Goal: Task Accomplishment & Management: Manage account settings

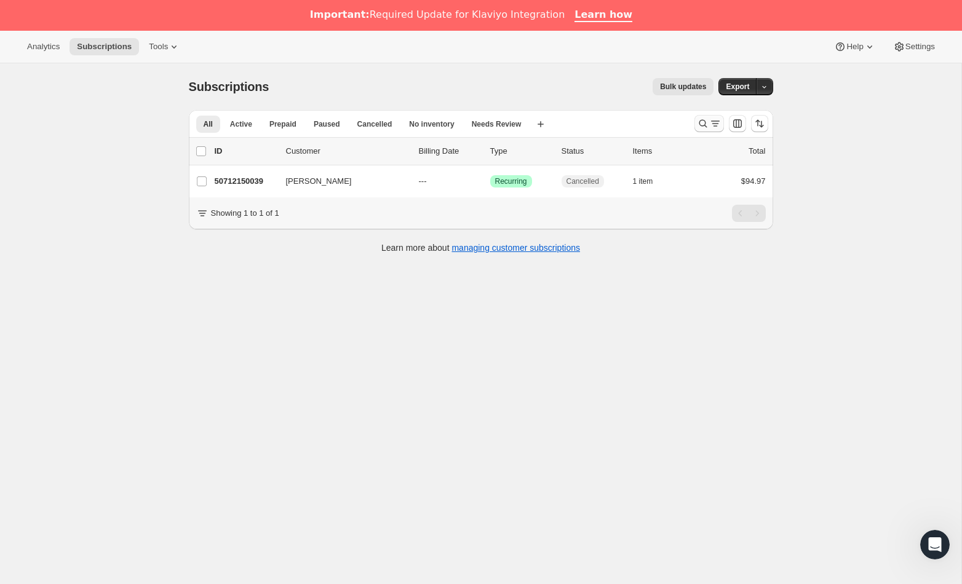
click at [708, 125] on icon "Search and filter results" at bounding box center [703, 123] width 12 height 12
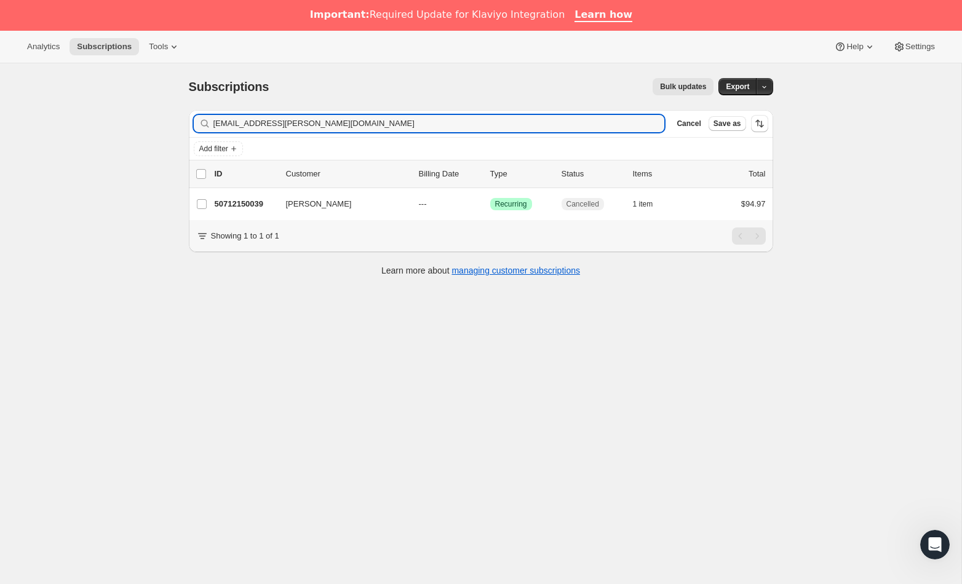
drag, startPoint x: 316, startPoint y: 123, endPoint x: 103, endPoint y: 111, distance: 213.2
click at [105, 111] on div "Subscriptions. This page is ready Subscriptions Bulk updates More actions Bulk …" at bounding box center [480, 355] width 961 height 584
type input "[EMAIL_ADDRESS][DOMAIN_NAME]"
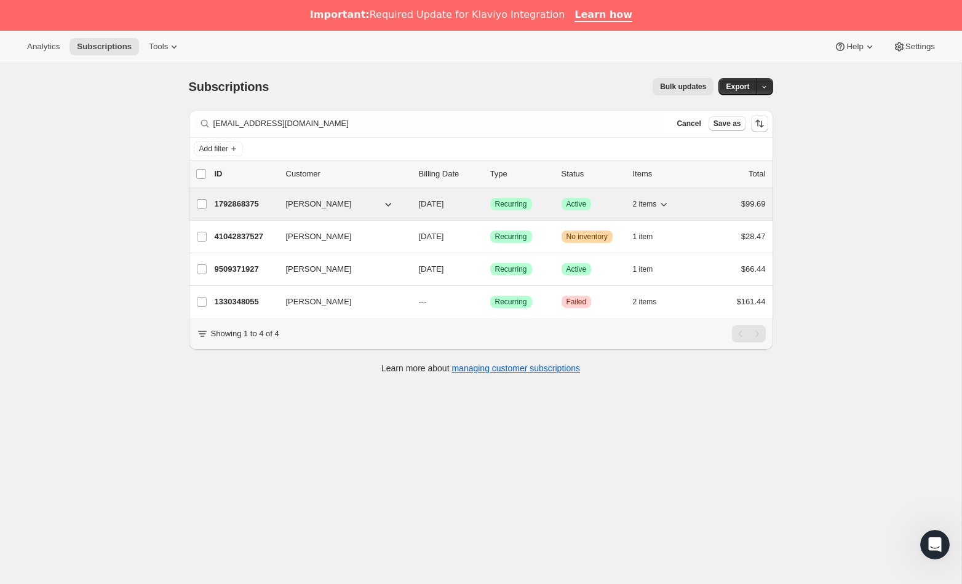
click at [247, 209] on p "1792868375" at bounding box center [246, 204] width 62 height 12
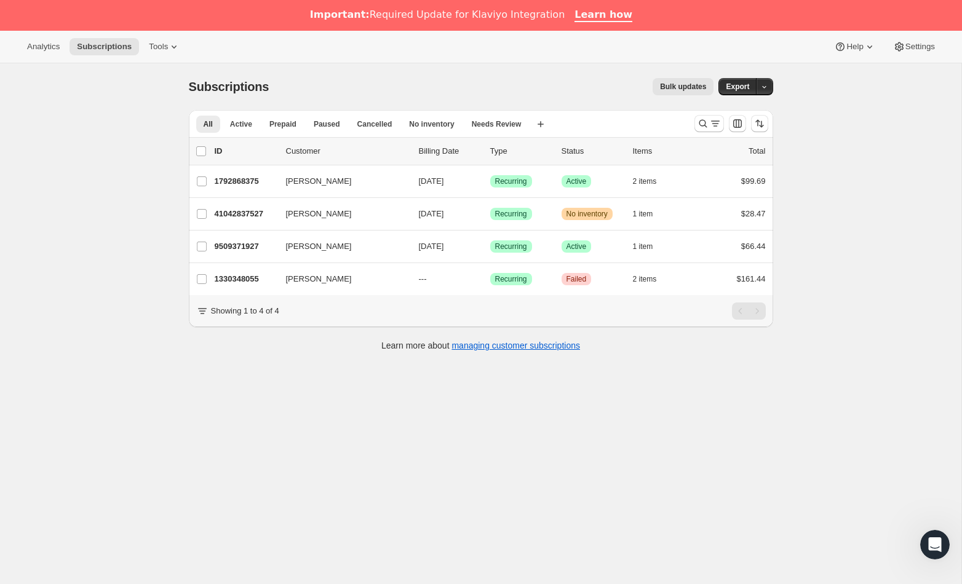
drag, startPoint x: 701, startPoint y: 123, endPoint x: 629, endPoint y: 161, distance: 81.2
click at [701, 123] on icon "Search and filter results" at bounding box center [703, 123] width 12 height 12
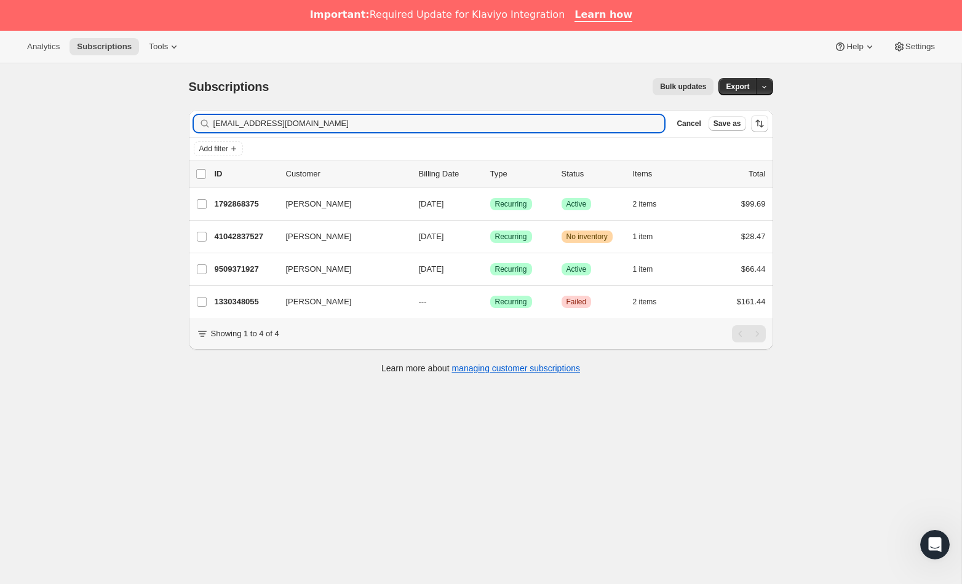
drag, startPoint x: 337, startPoint y: 122, endPoint x: 45, endPoint y: 113, distance: 292.3
click at [46, 113] on div "Subscriptions. This page is ready Subscriptions Bulk updates More actions Bulk …" at bounding box center [480, 355] width 961 height 584
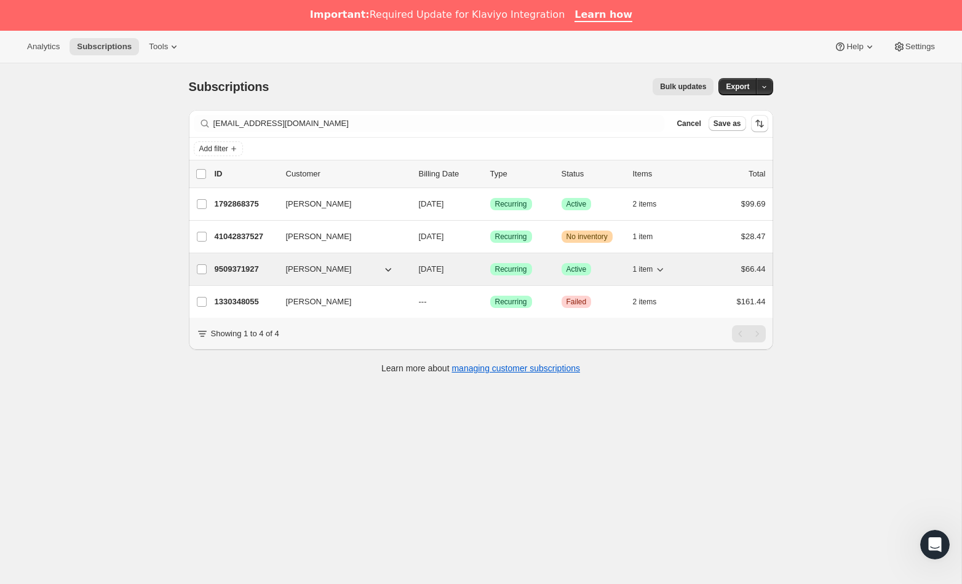
click at [234, 269] on p "9509371927" at bounding box center [246, 269] width 62 height 12
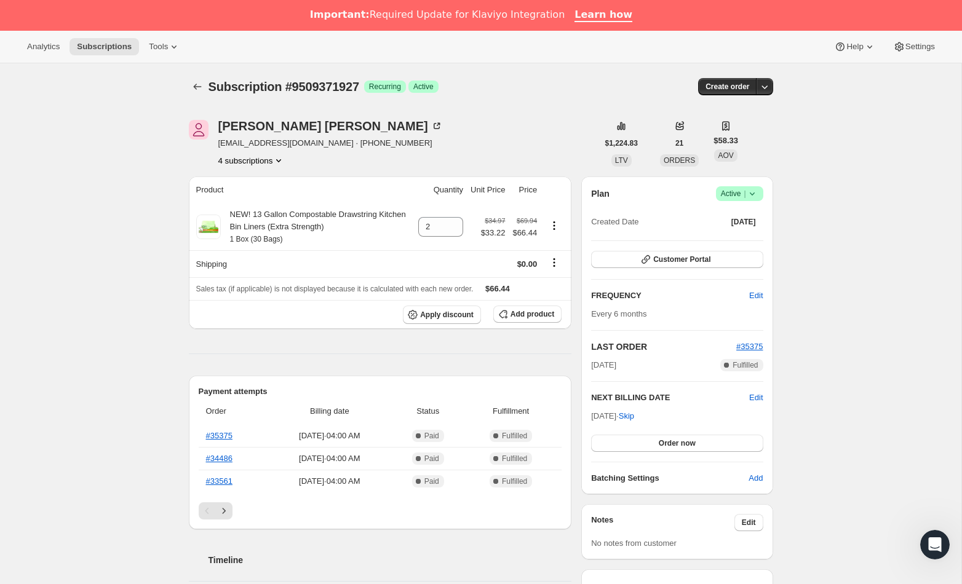
click at [757, 197] on icon at bounding box center [752, 194] width 12 height 12
click at [723, 237] on span "Cancel subscription" at bounding box center [736, 238] width 70 height 9
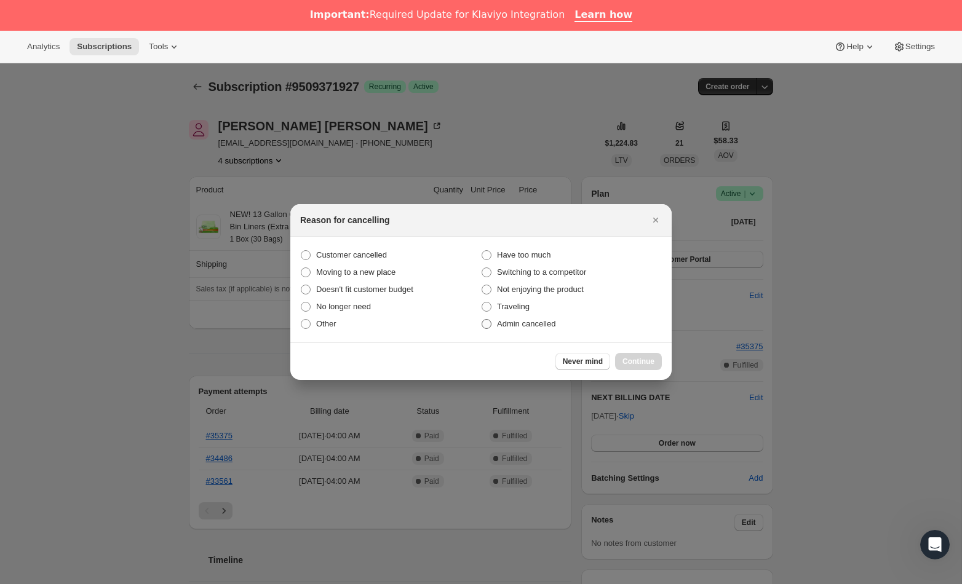
drag, startPoint x: 372, startPoint y: 253, endPoint x: 490, endPoint y: 328, distance: 139.6
click at [372, 253] on span "Customer cancelled" at bounding box center [351, 254] width 71 height 9
click at [301, 251] on input "Customer cancelled" at bounding box center [301, 250] width 1 height 1
radio input "true"
drag, startPoint x: 645, startPoint y: 362, endPoint x: 266, endPoint y: 359, distance: 378.3
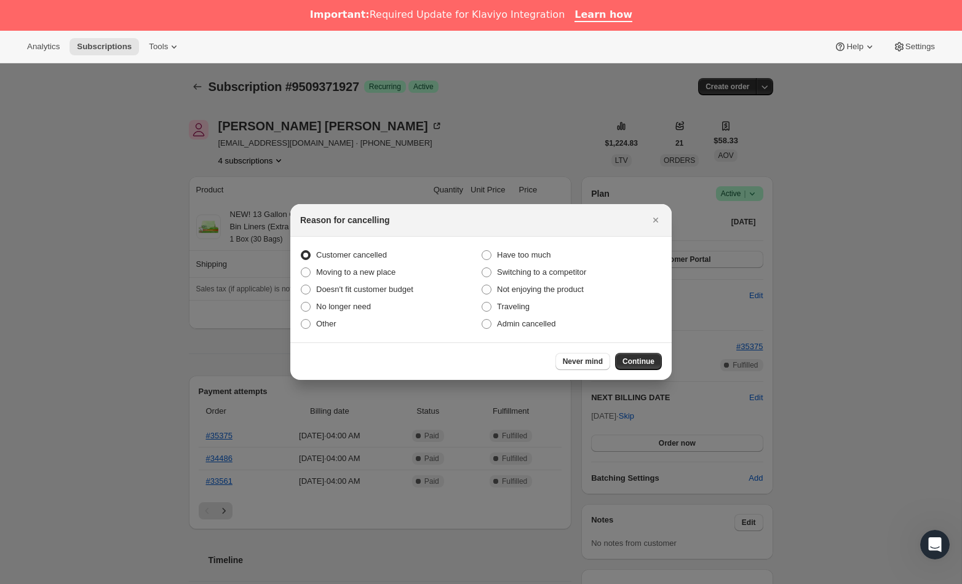
click at [645, 361] on span "Continue" at bounding box center [639, 362] width 32 height 10
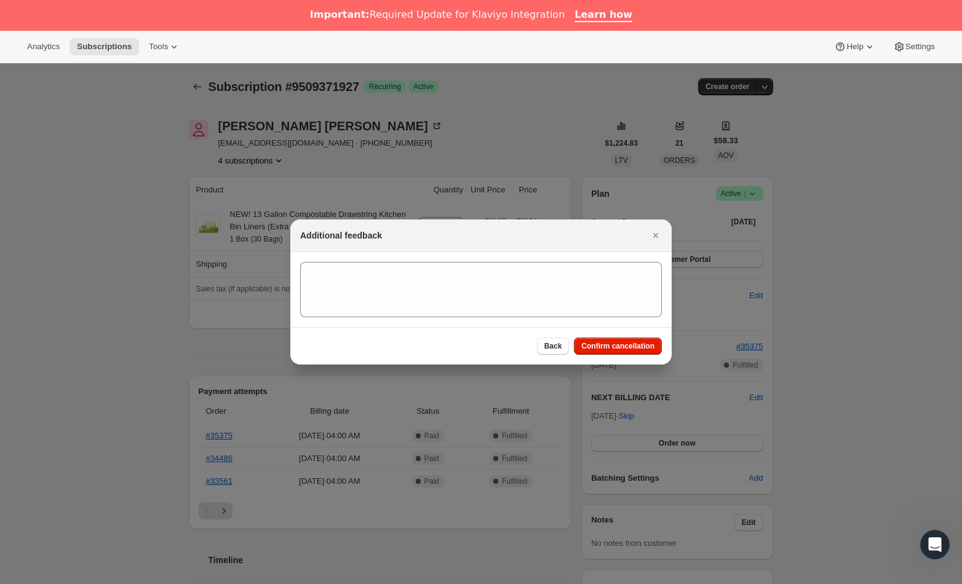
drag, startPoint x: 635, startPoint y: 345, endPoint x: 610, endPoint y: 356, distance: 27.3
click at [635, 345] on span "Confirm cancellation" at bounding box center [617, 346] width 73 height 10
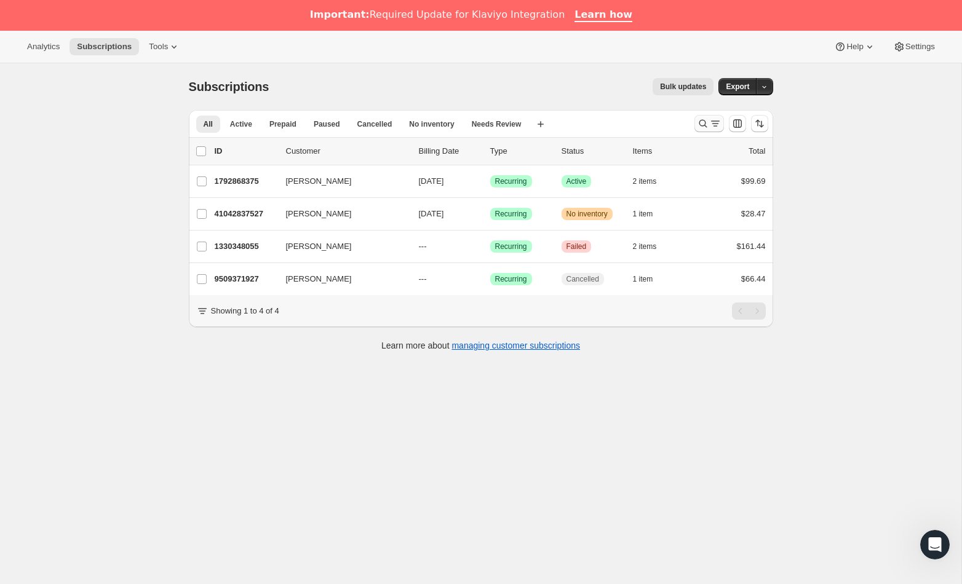
click at [707, 123] on icon "Search and filter results" at bounding box center [703, 123] width 12 height 12
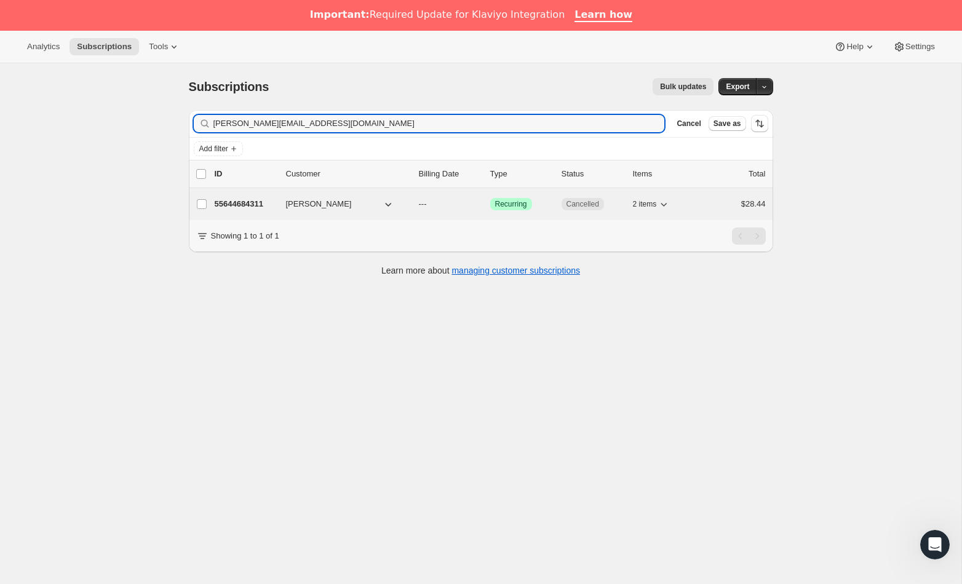
type input "[PERSON_NAME][EMAIL_ADDRESS][DOMAIN_NAME]"
click at [245, 210] on p "55644684311" at bounding box center [246, 204] width 62 height 12
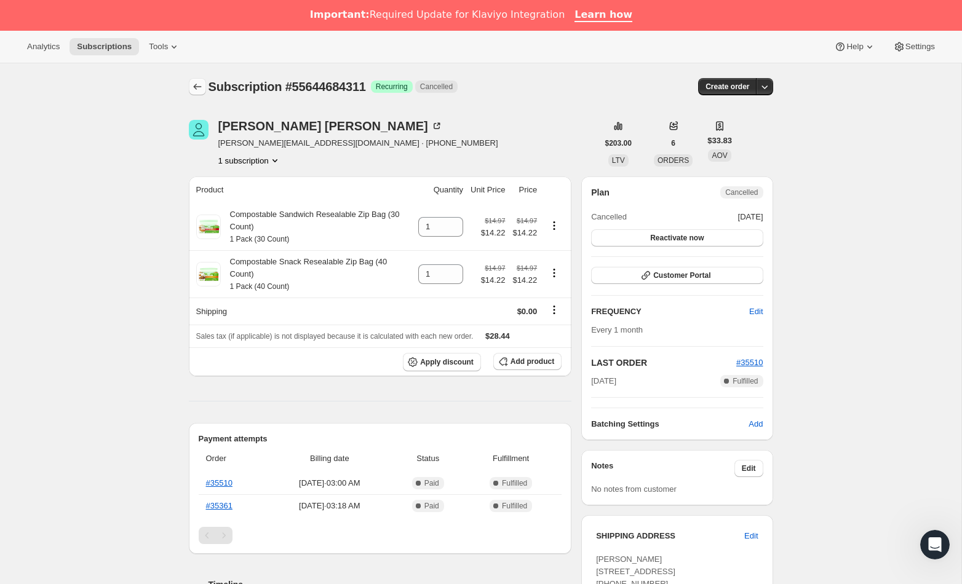
click at [199, 89] on icon "Subscriptions" at bounding box center [197, 87] width 12 height 12
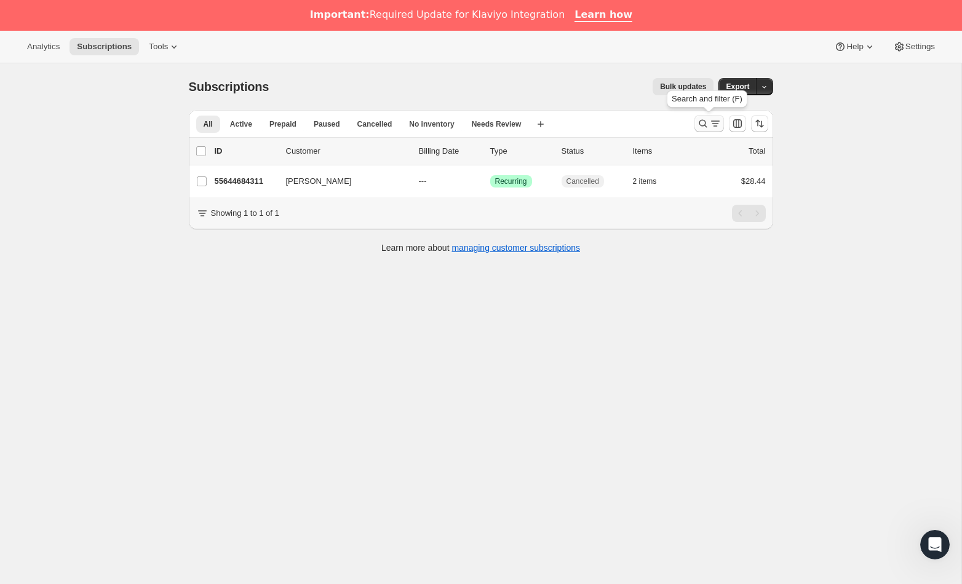
click at [712, 122] on icon "Search and filter results" at bounding box center [715, 123] width 12 height 12
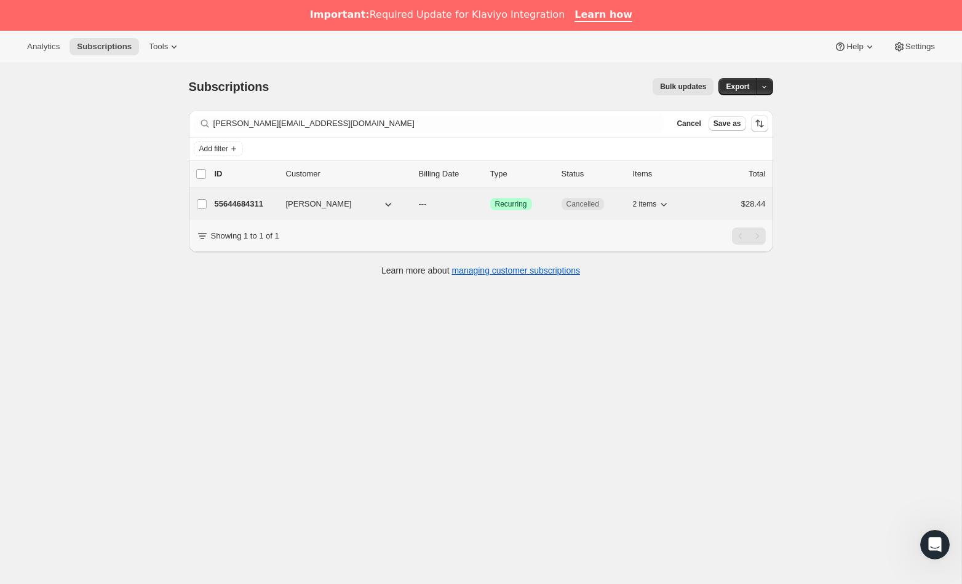
click at [239, 207] on p "55644684311" at bounding box center [246, 204] width 62 height 12
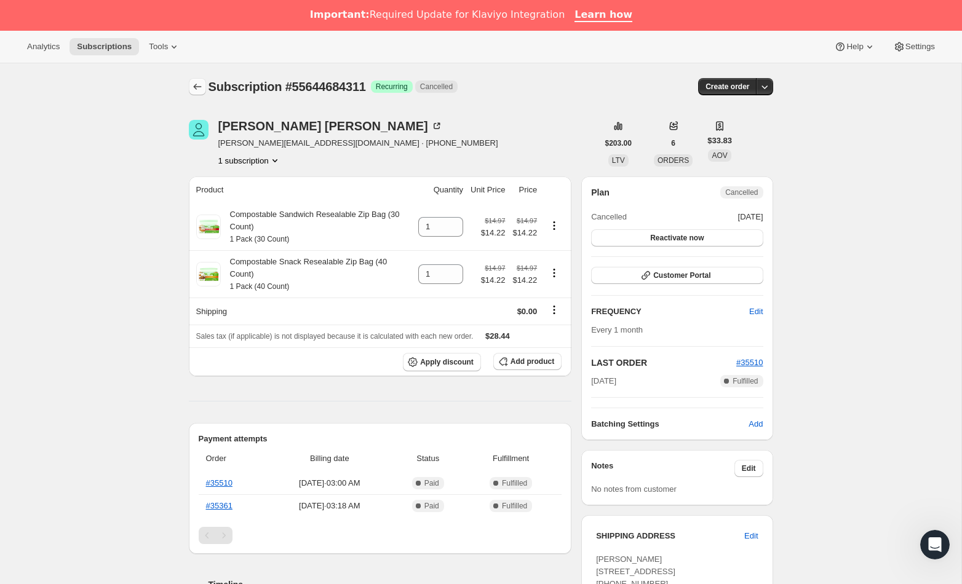
click at [191, 87] on icon "Subscriptions" at bounding box center [197, 87] width 12 height 12
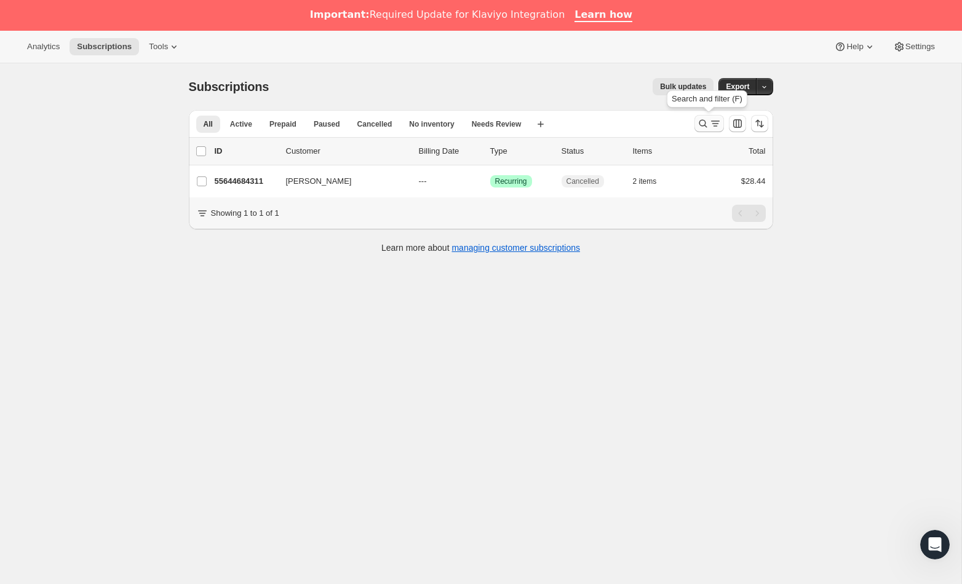
click at [701, 123] on icon "Search and filter results" at bounding box center [703, 123] width 12 height 12
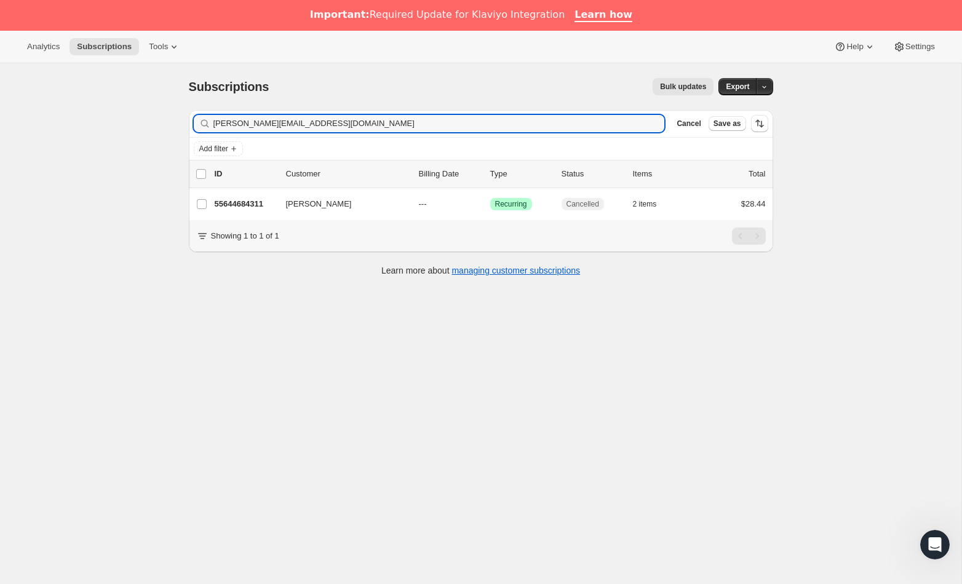
drag, startPoint x: 266, startPoint y: 119, endPoint x: 58, endPoint y: 109, distance: 208.8
click at [58, 109] on div "Subscriptions. This page is ready Subscriptions Bulk updates More actions Bulk …" at bounding box center [480, 355] width 961 height 584
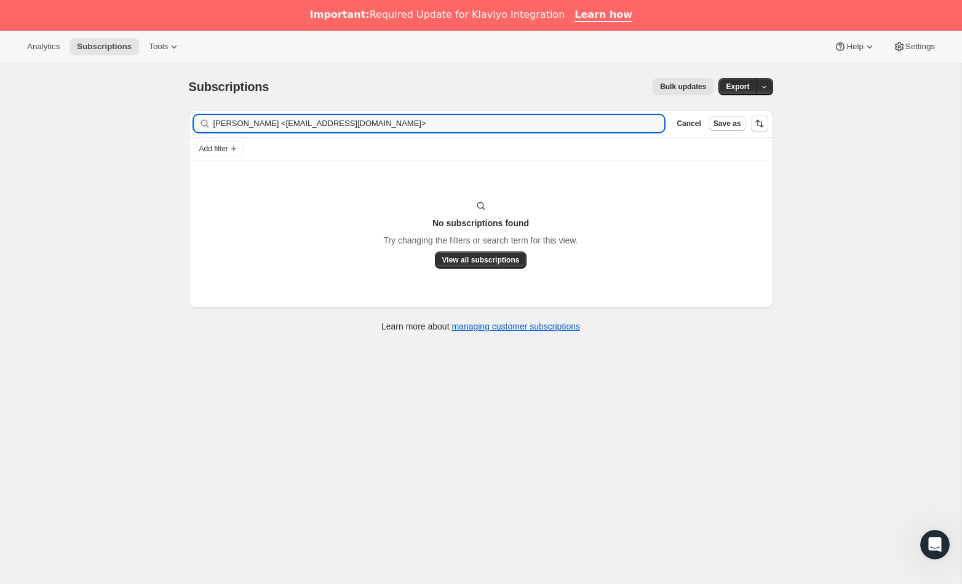
drag, startPoint x: 289, startPoint y: 122, endPoint x: 183, endPoint y: 115, distance: 106.1
click at [183, 115] on div "Filter subscribers [PERSON_NAME] <[EMAIL_ADDRESS][DOMAIN_NAME]> Clear Cancel Sa…" at bounding box center [476, 222] width 594 height 245
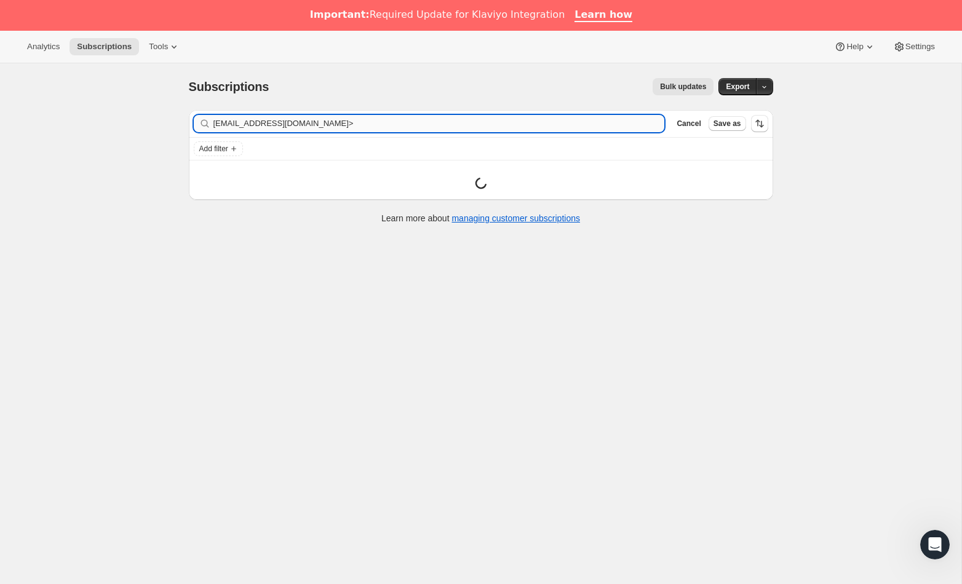
click at [380, 126] on input "[EMAIL_ADDRESS][DOMAIN_NAME]>" at bounding box center [439, 123] width 452 height 17
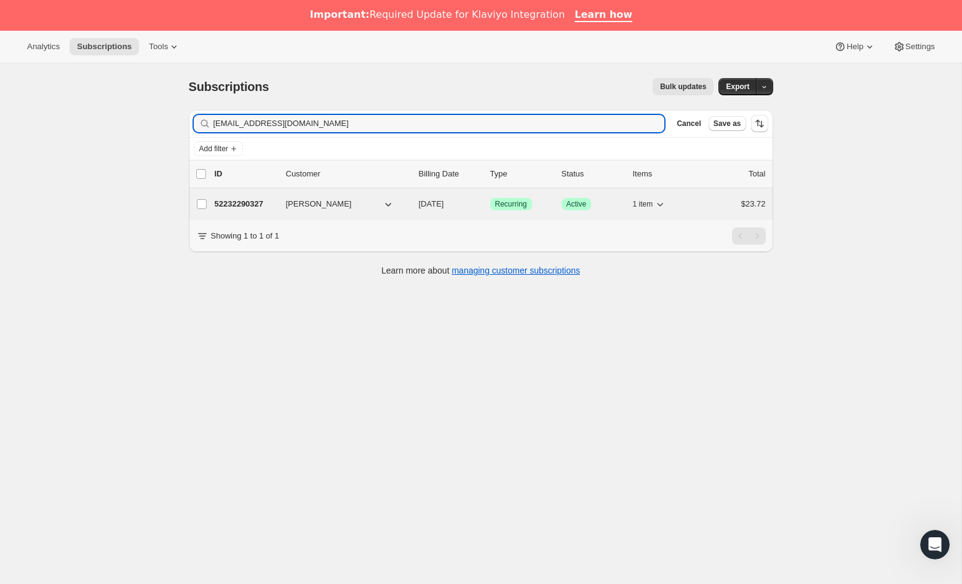
type input "[EMAIL_ADDRESS][DOMAIN_NAME]"
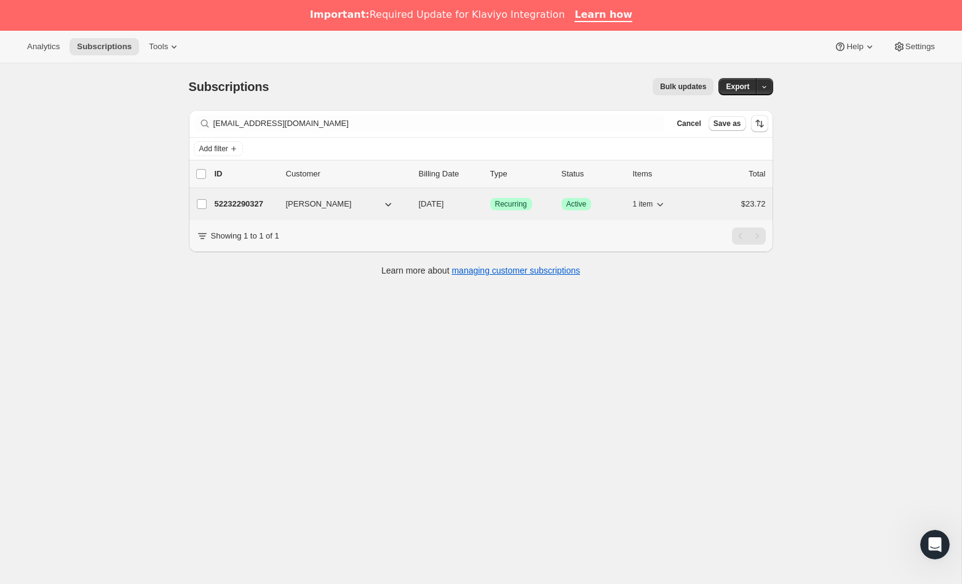
click at [248, 203] on p "52232290327" at bounding box center [246, 204] width 62 height 12
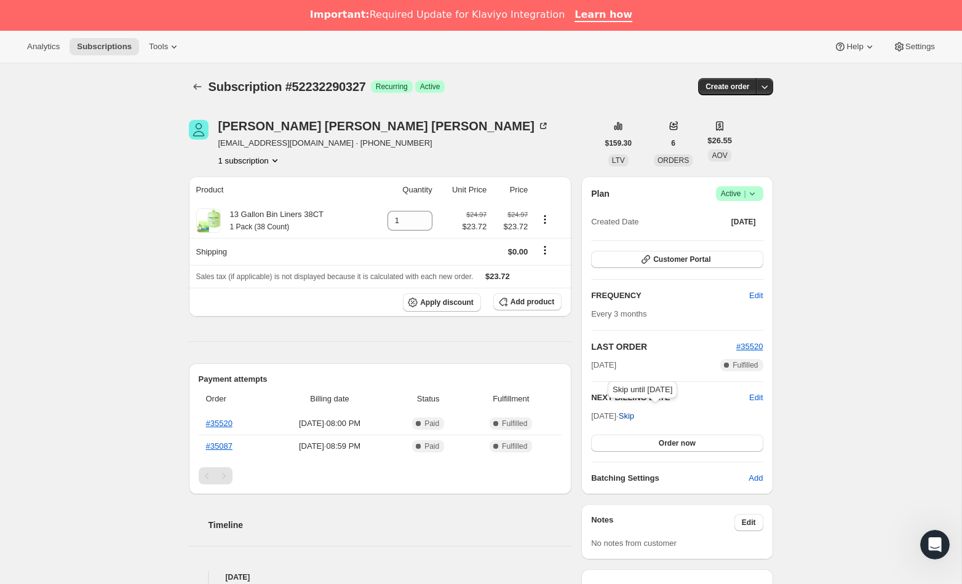
click at [634, 418] on span "Skip" at bounding box center [626, 416] width 15 height 12
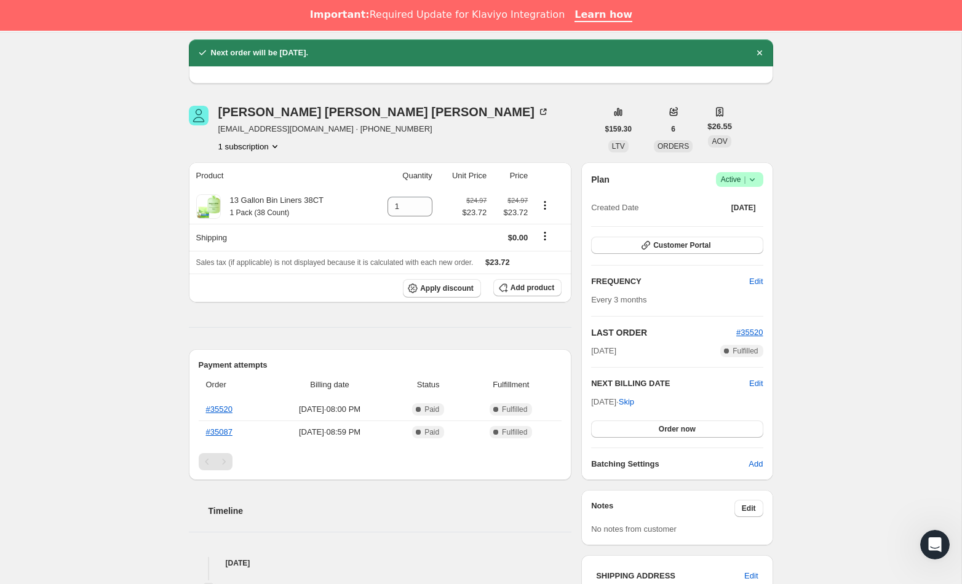
scroll to position [71, 0]
